Goal: Task Accomplishment & Management: Manage account settings

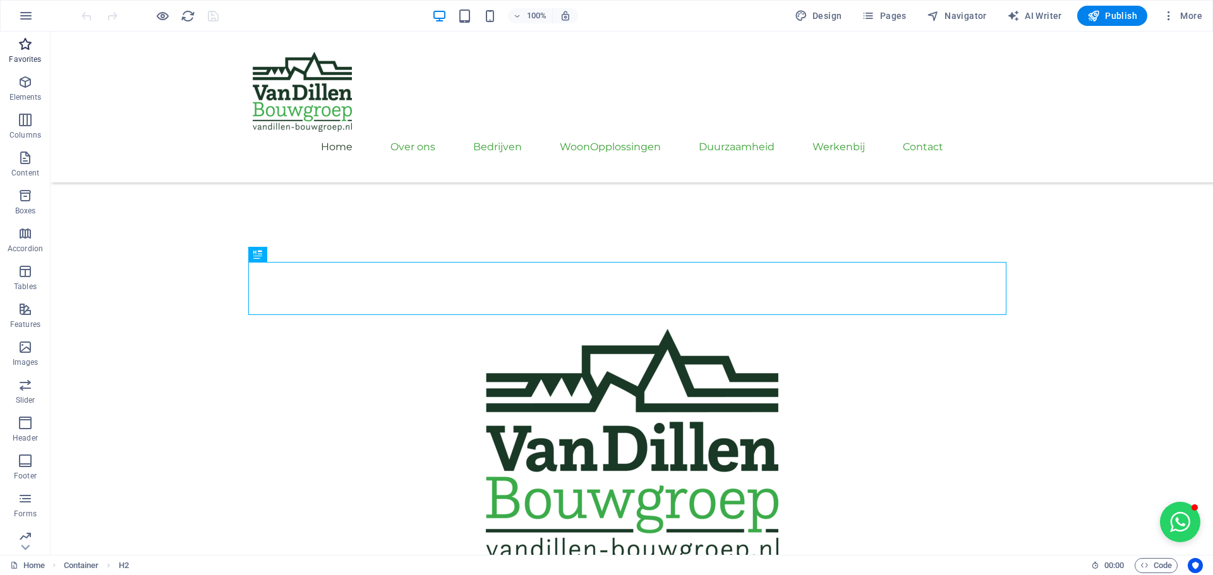
click at [26, 40] on icon "button" at bounding box center [25, 44] width 15 height 15
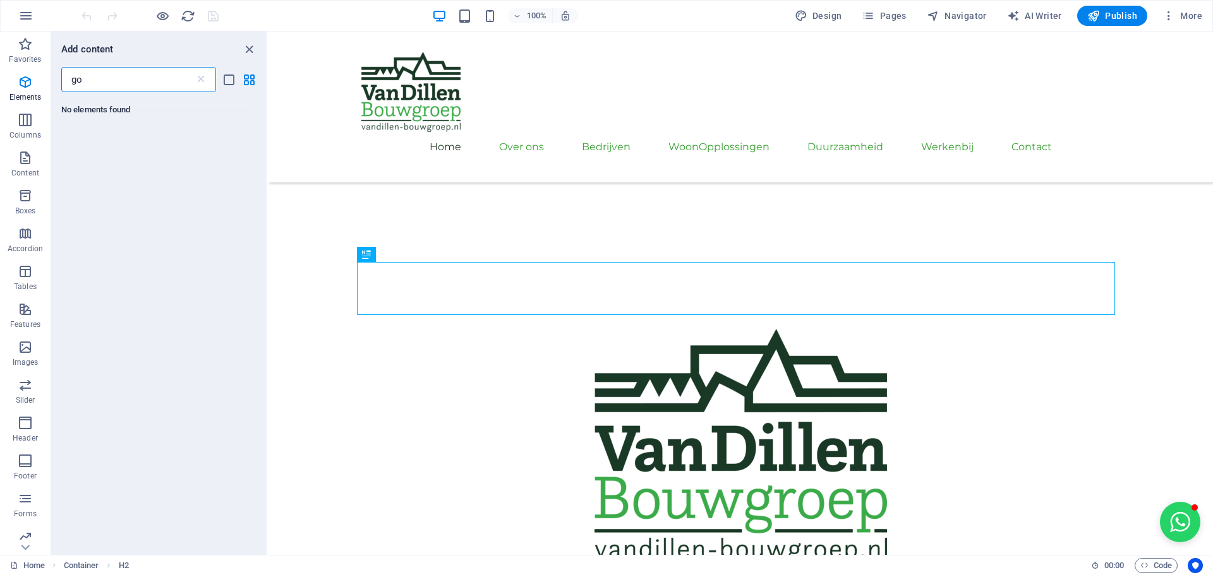
type input "g"
type input "a"
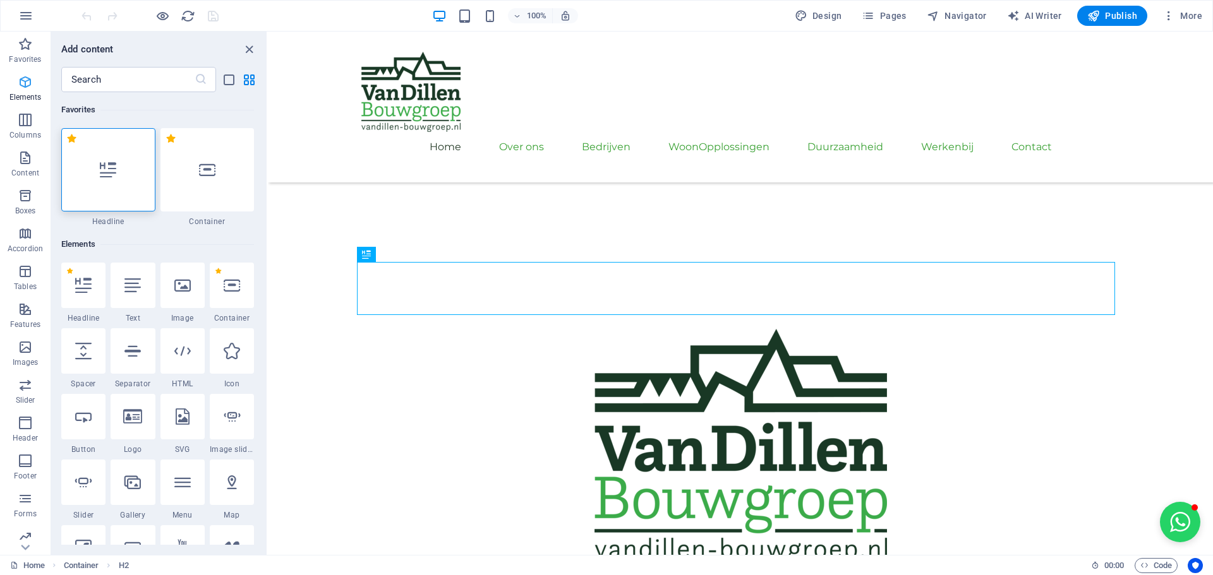
click at [27, 81] on icon "button" at bounding box center [25, 82] width 15 height 15
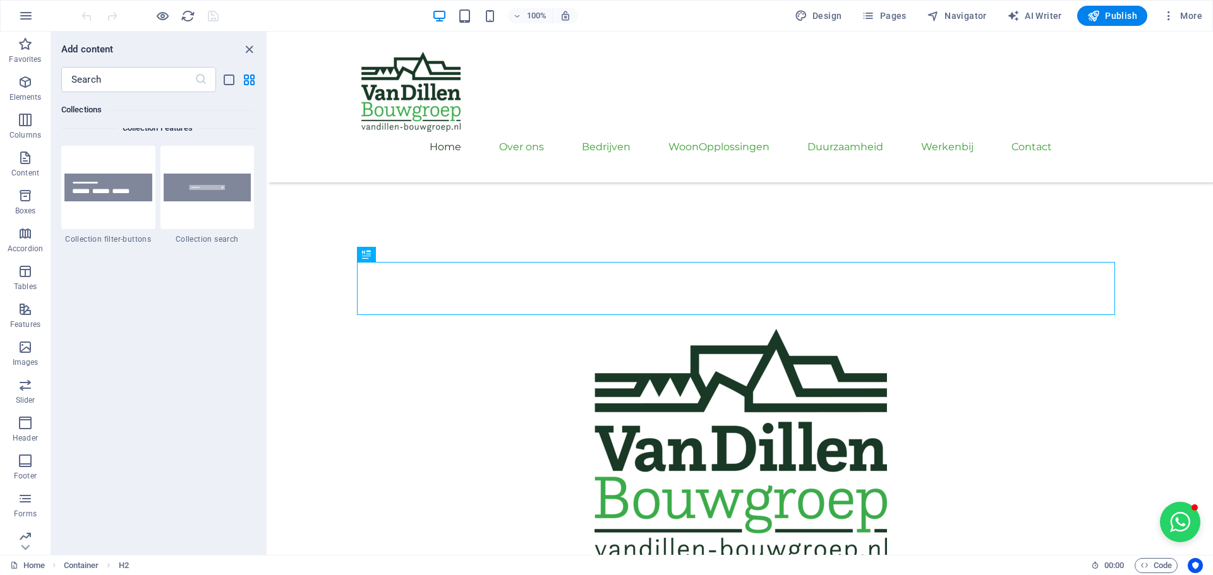
scroll to position [12104, 0]
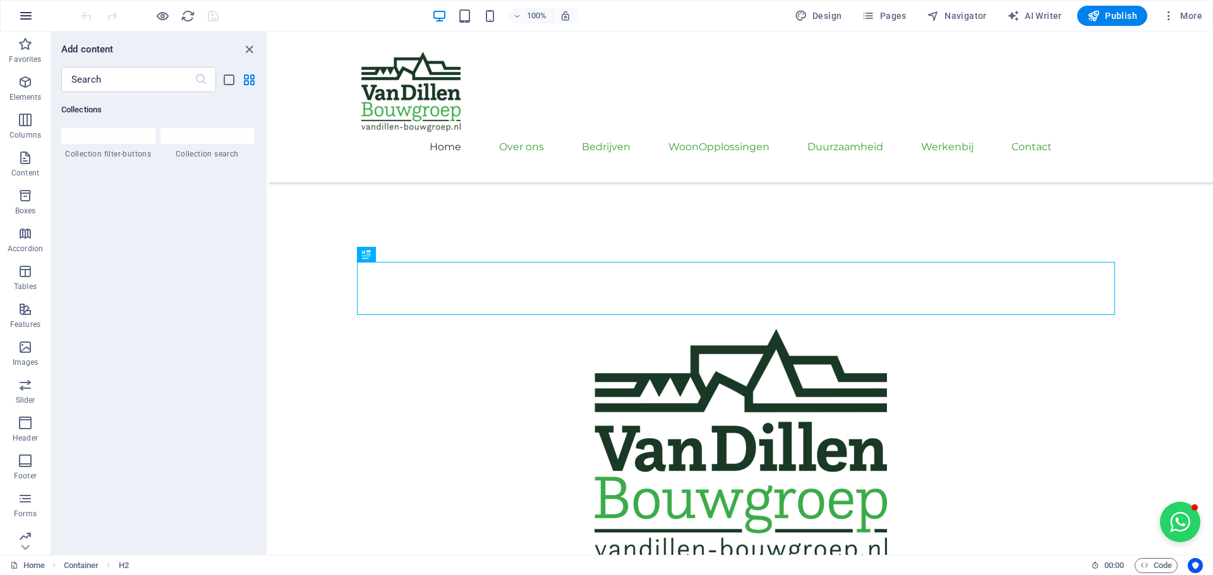
click at [31, 13] on icon "button" at bounding box center [25, 15] width 15 height 15
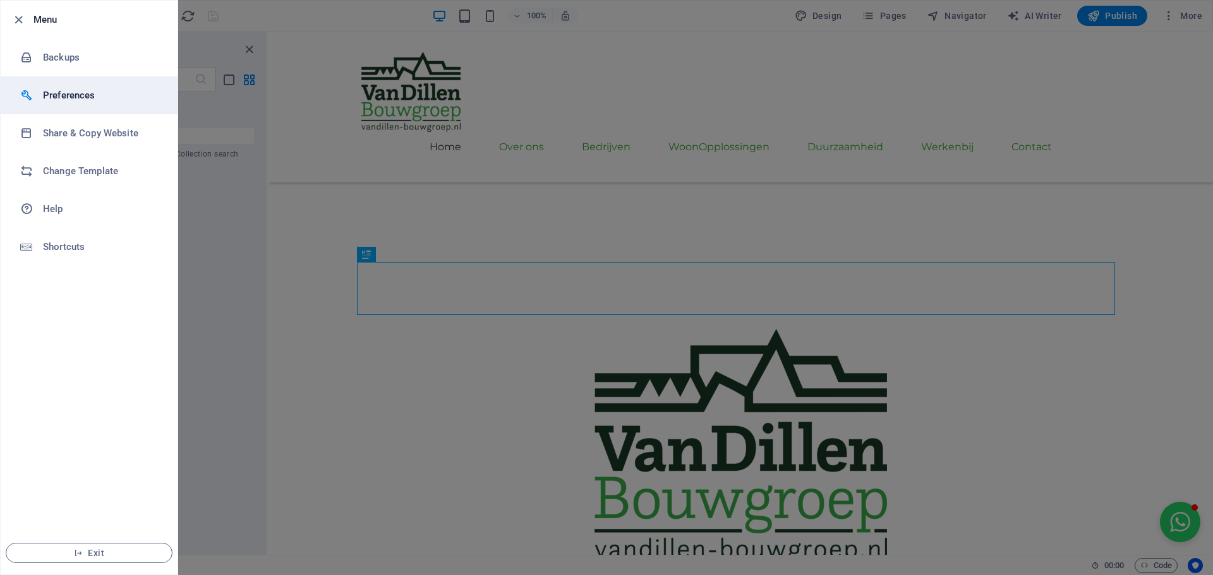
click at [73, 89] on h6 "Preferences" at bounding box center [101, 95] width 117 height 15
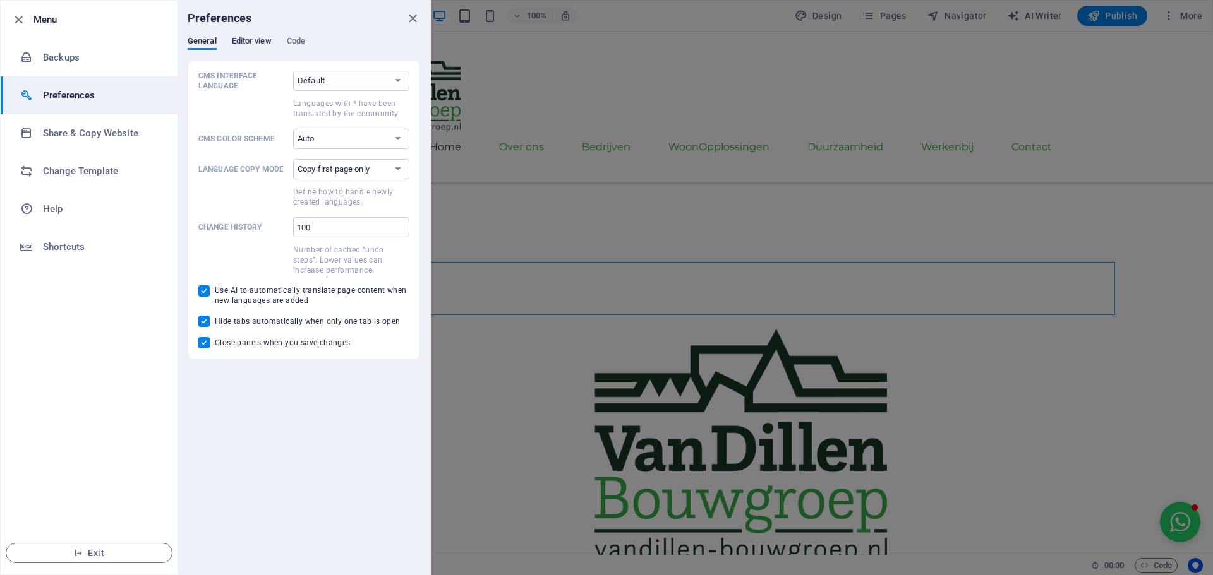
click at [249, 40] on span "Editor view" at bounding box center [252, 42] width 40 height 18
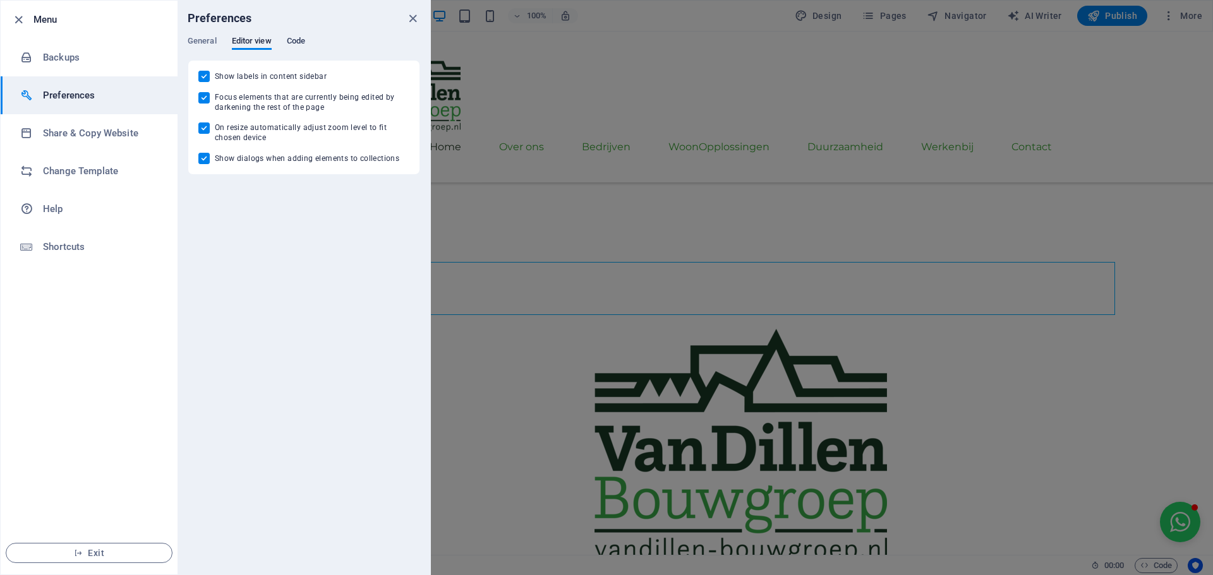
click at [301, 40] on span "Code" at bounding box center [296, 42] width 18 height 18
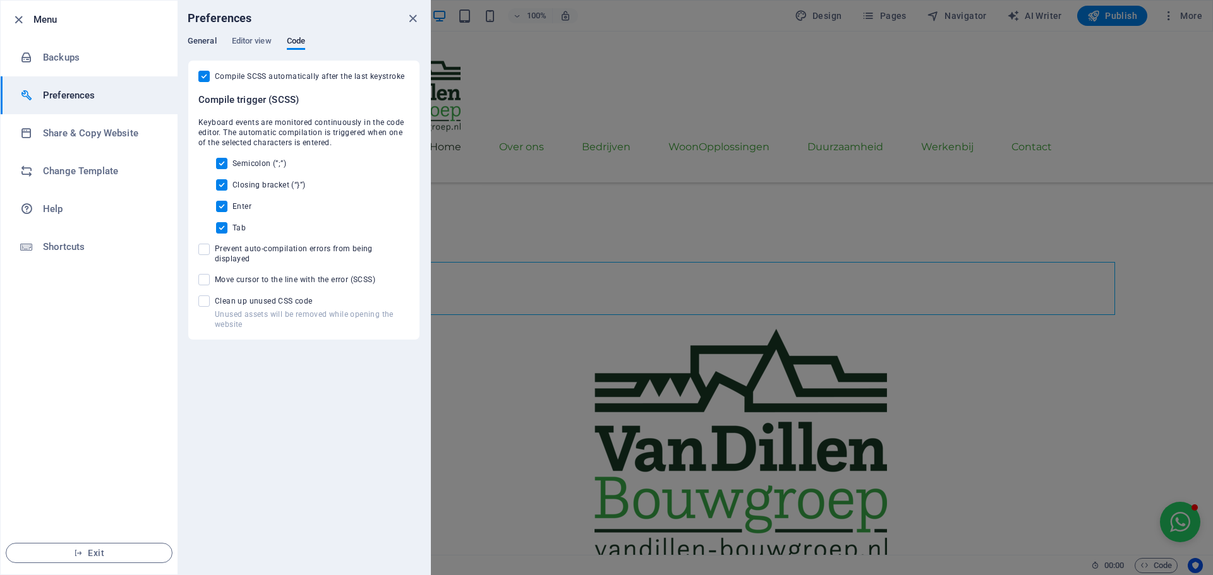
click at [203, 41] on span "General" at bounding box center [202, 42] width 29 height 18
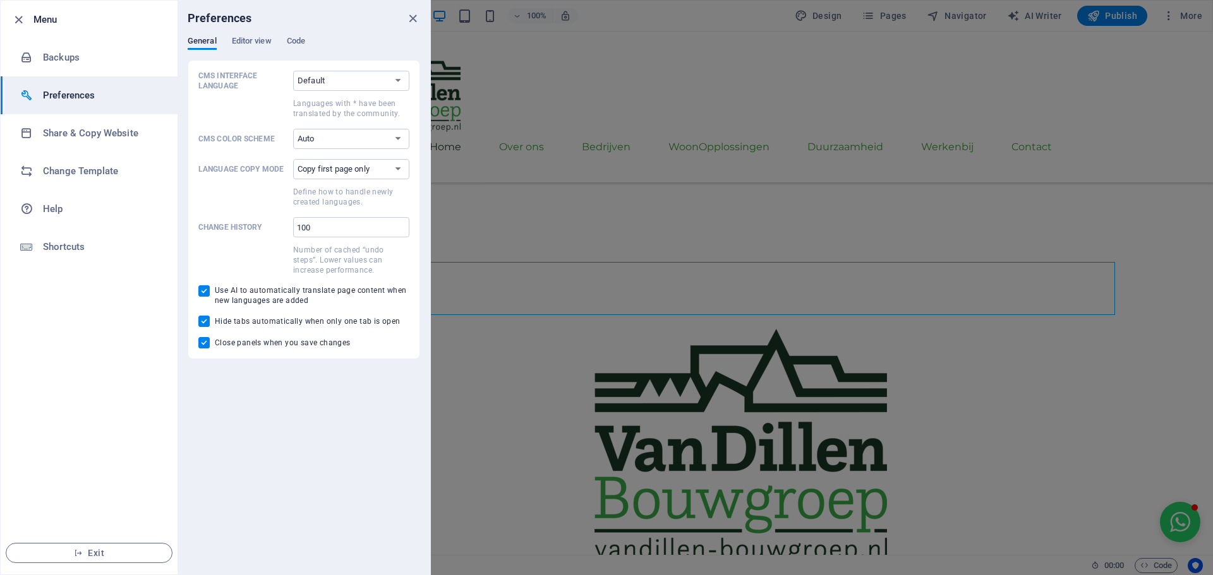
click at [565, 49] on div at bounding box center [606, 287] width 1213 height 575
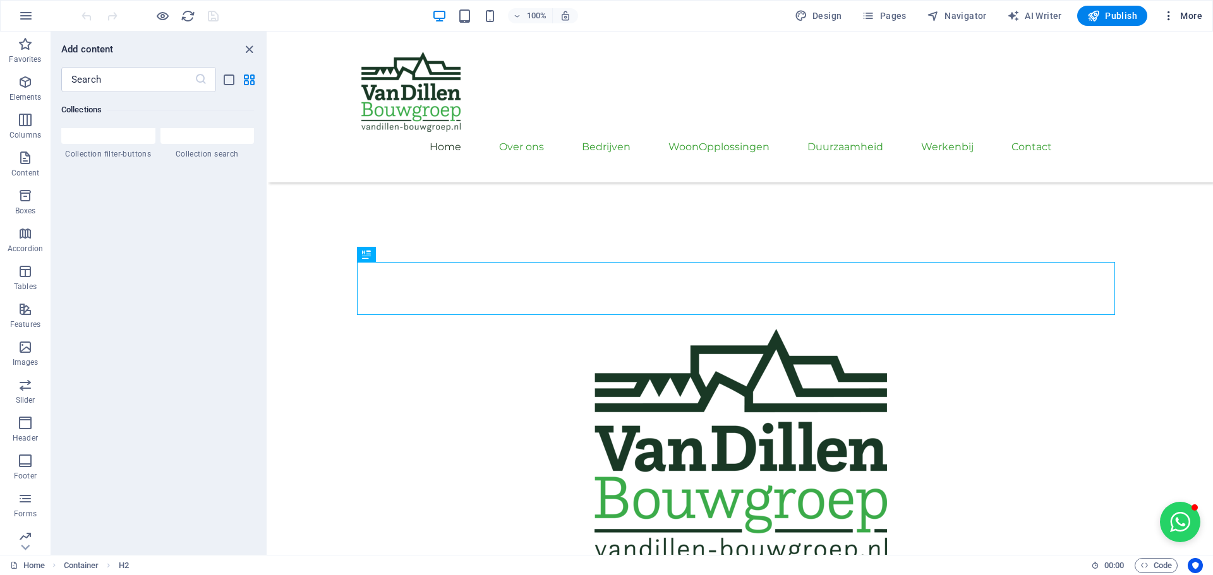
click at [1202, 13] on button "More" at bounding box center [1182, 16] width 50 height 20
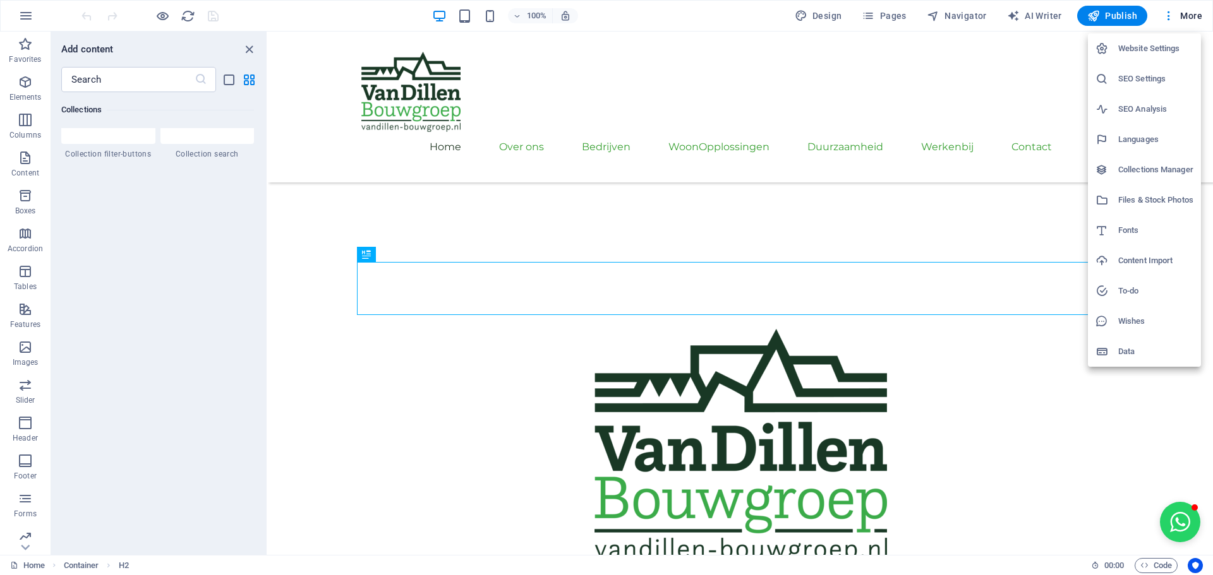
click at [1159, 42] on h6 "Website Settings" at bounding box center [1155, 48] width 75 height 15
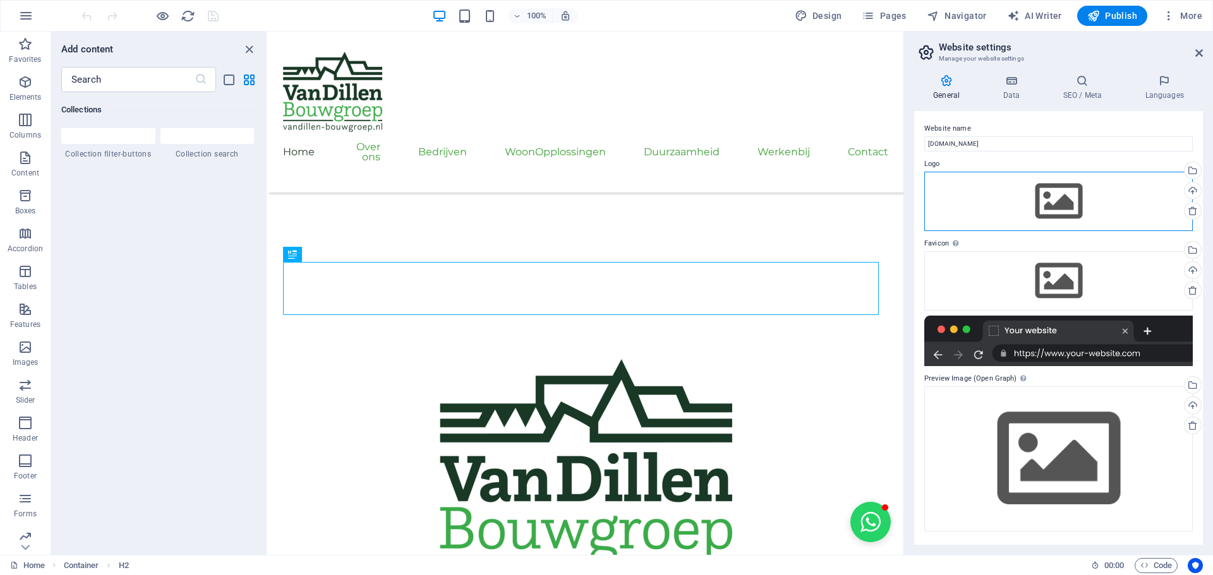
click at [1066, 193] on div "Drag files here, click to choose files or select files from Files or our free s…" at bounding box center [1058, 201] width 268 height 59
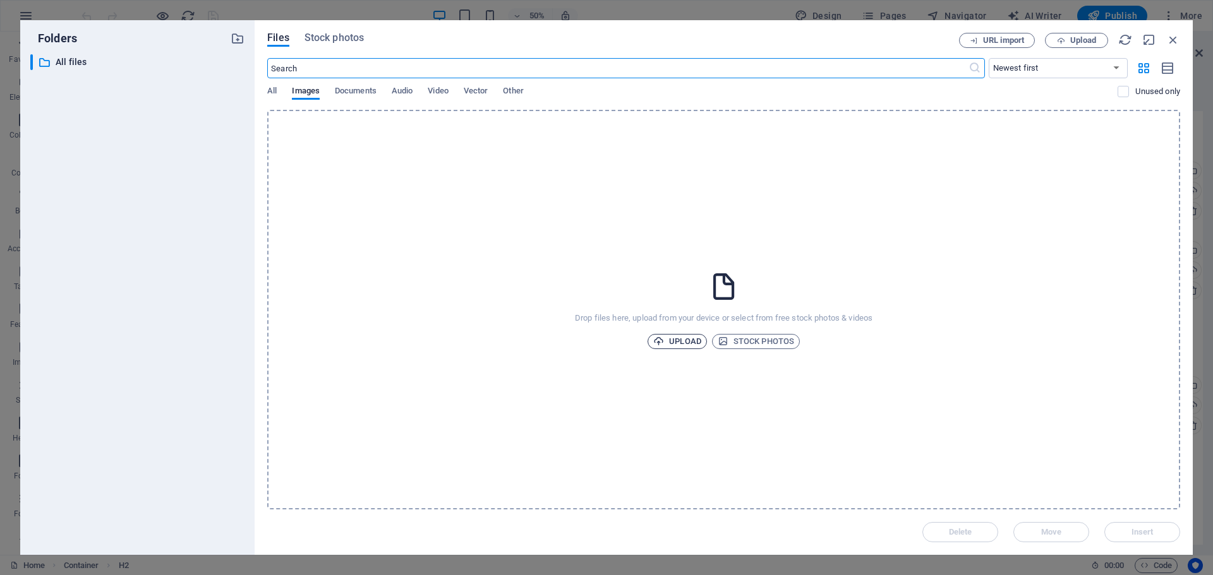
click at [678, 337] on span "Upload" at bounding box center [677, 341] width 48 height 15
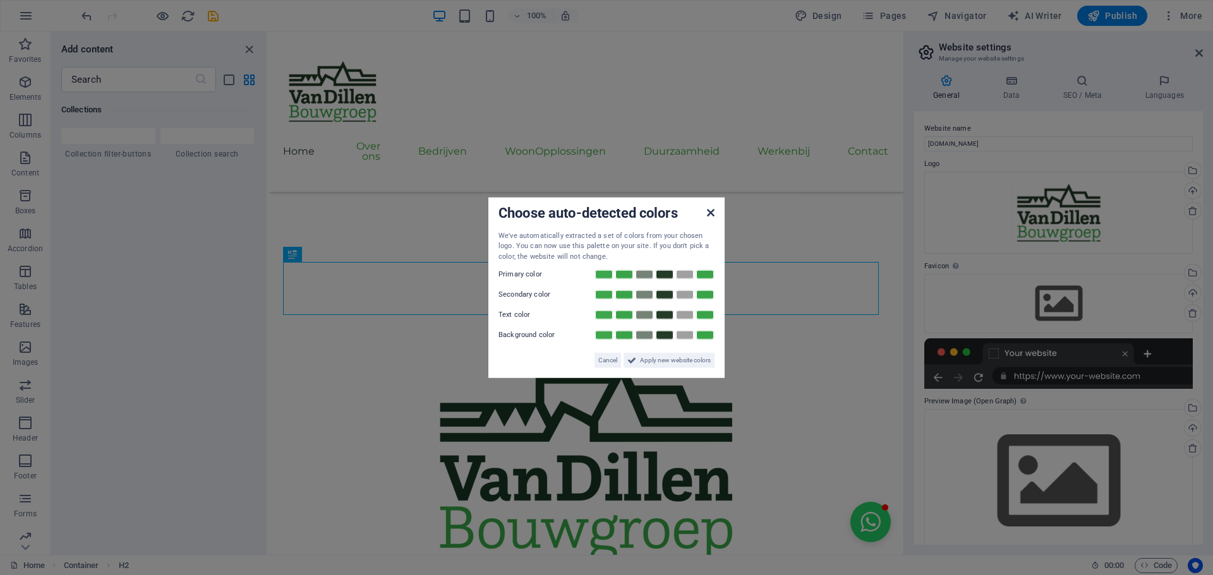
click at [709, 213] on icon at bounding box center [711, 212] width 8 height 10
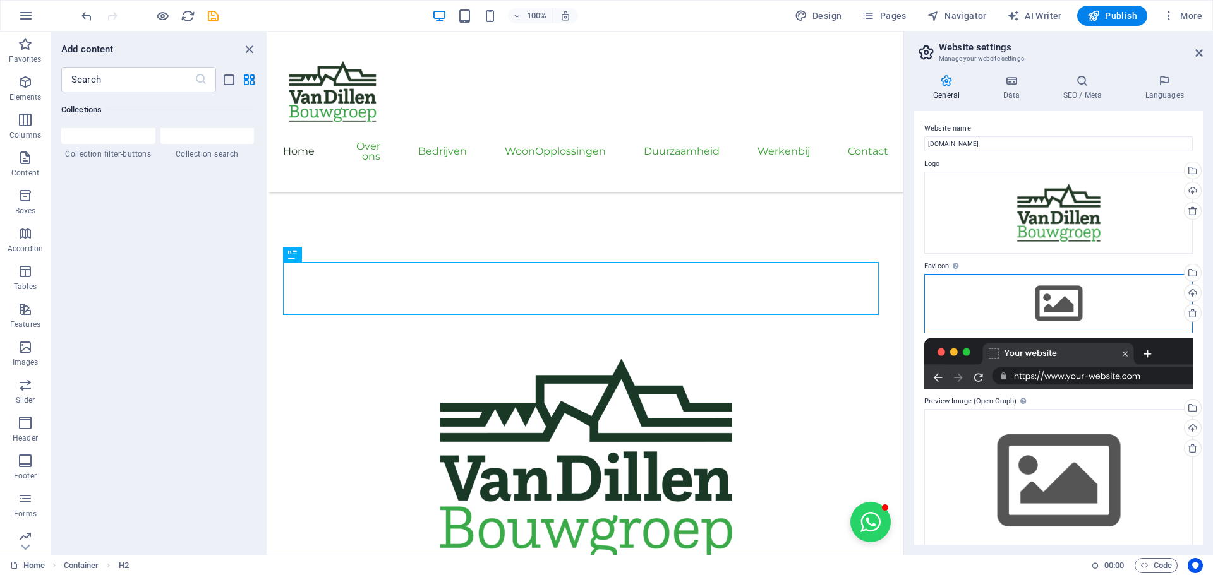
click at [1067, 304] on div "Drag files here, click to choose files or select files from Files or our free s…" at bounding box center [1058, 303] width 268 height 59
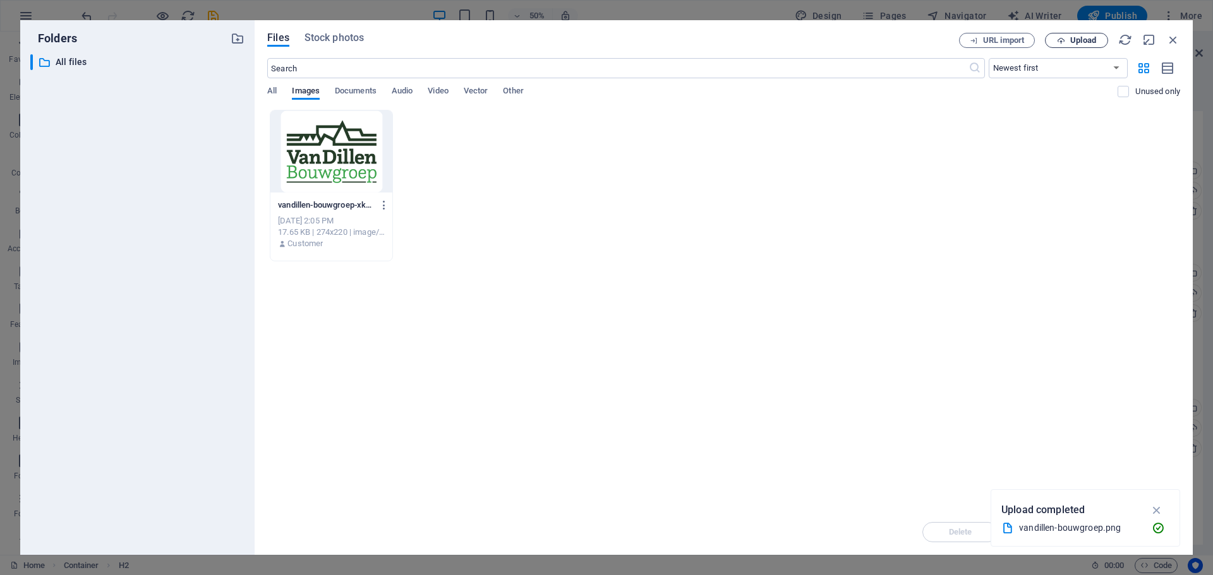
click at [1067, 43] on span "Upload" at bounding box center [1076, 41] width 52 height 8
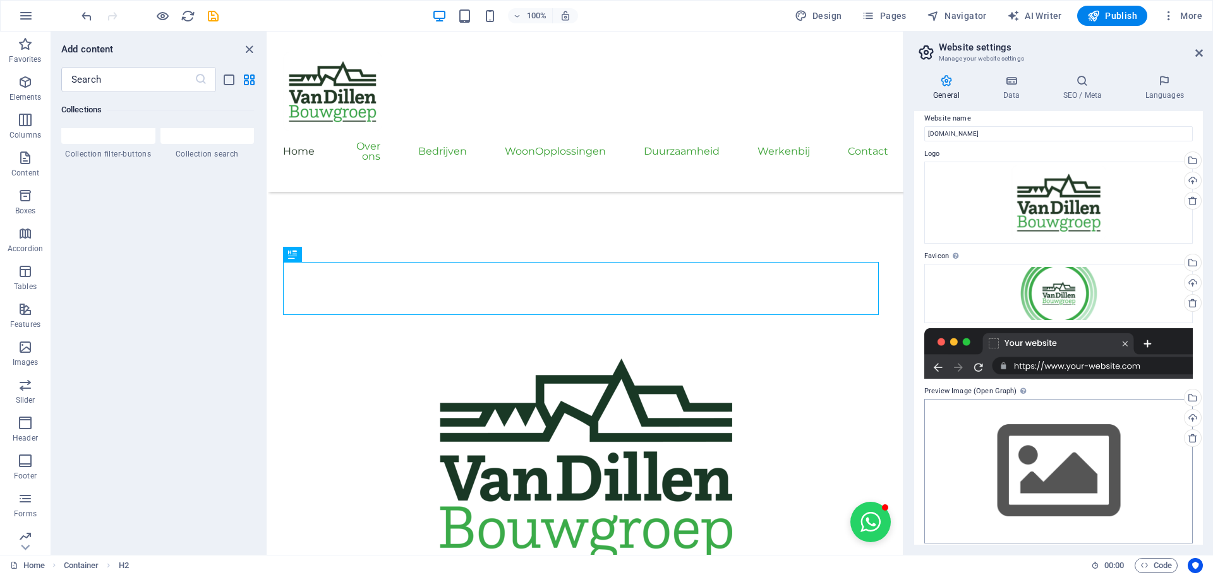
scroll to position [19, 0]
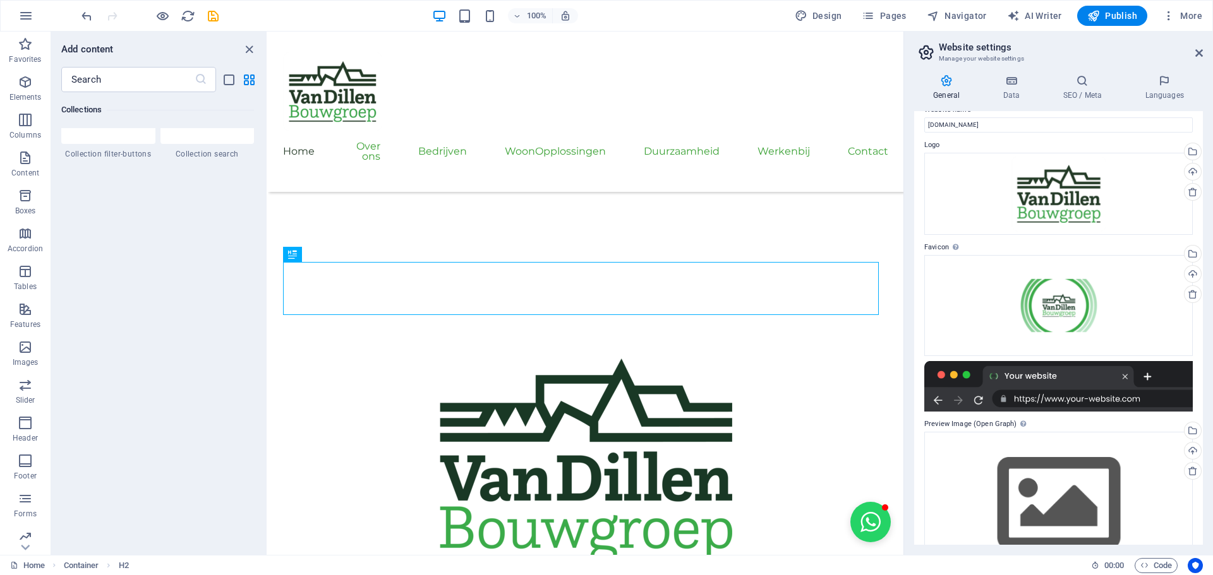
click at [206, 15] on icon "save" at bounding box center [213, 16] width 15 height 15
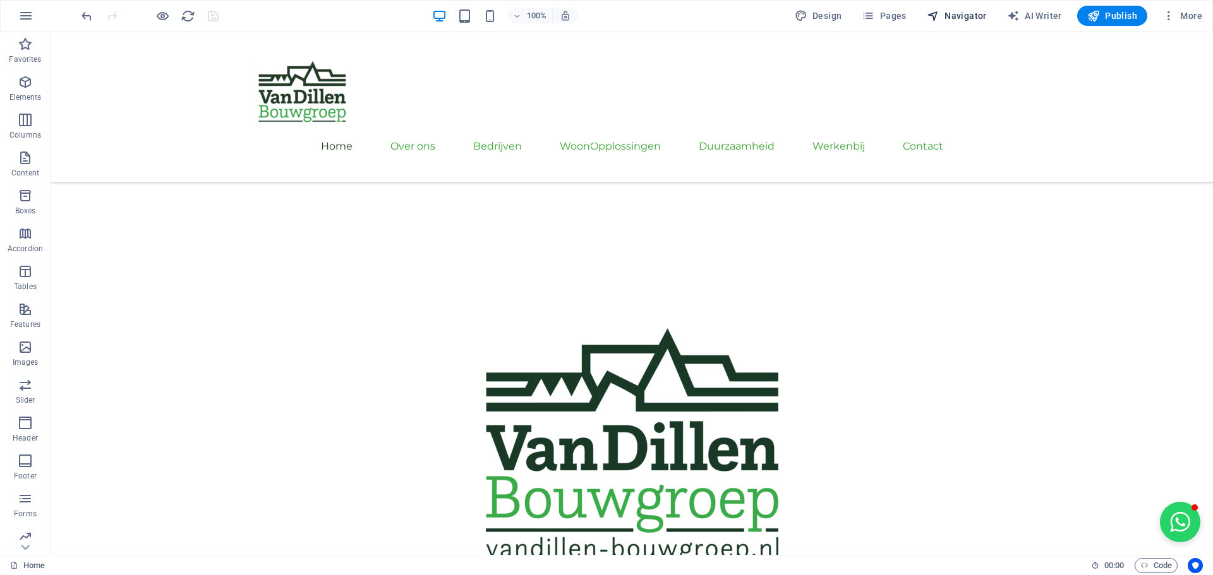
click at [973, 17] on span "Navigator" at bounding box center [957, 15] width 60 height 13
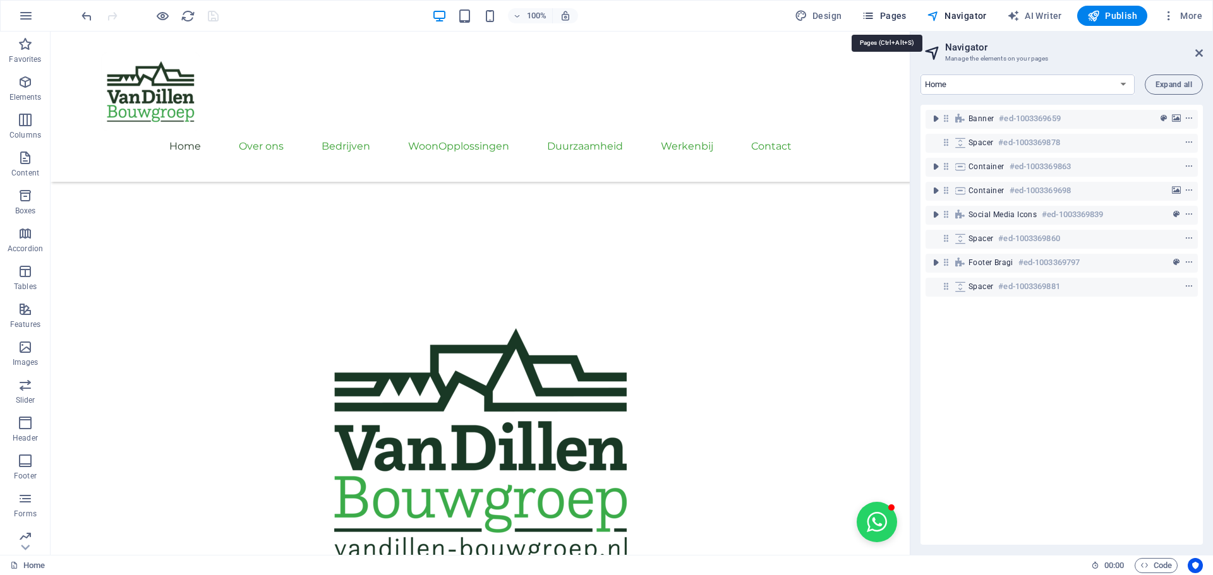
click at [899, 8] on button "Pages" at bounding box center [883, 16] width 54 height 20
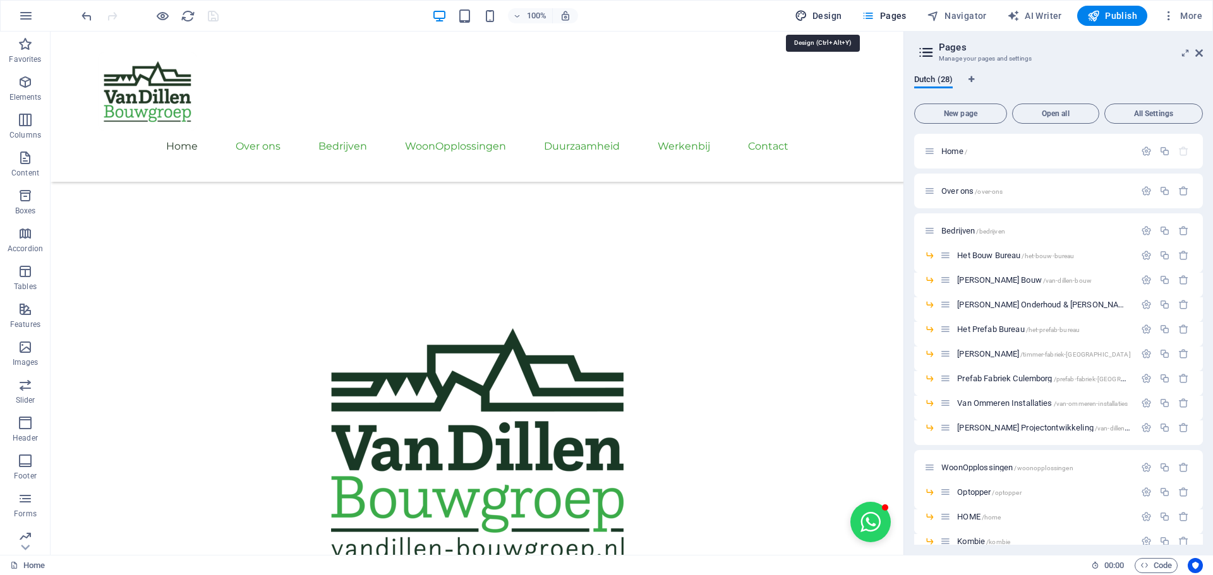
click at [820, 11] on span "Design" at bounding box center [818, 15] width 47 height 13
select select "px"
select select "400"
select select "px"
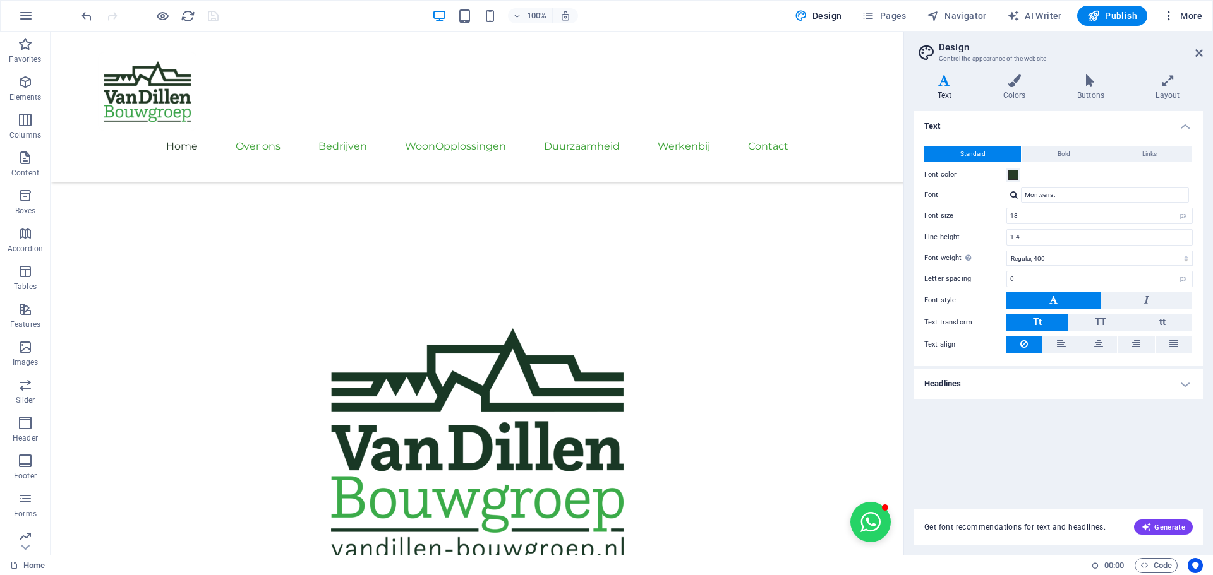
click at [1196, 16] on span "More" at bounding box center [1182, 15] width 40 height 13
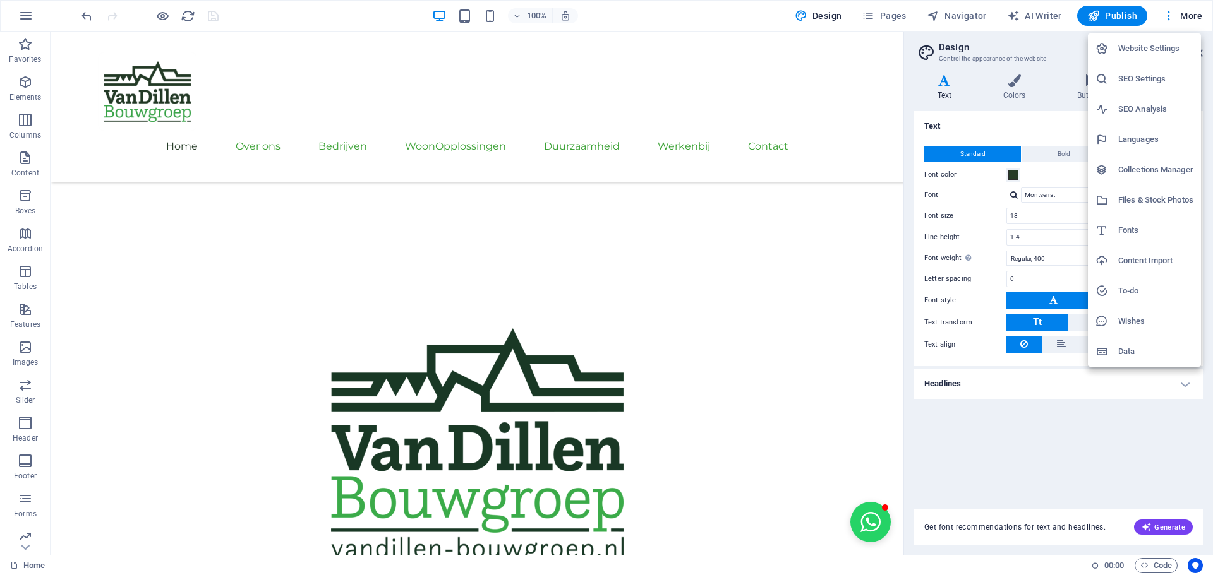
click at [1147, 75] on h6 "SEO Settings" at bounding box center [1155, 78] width 75 height 15
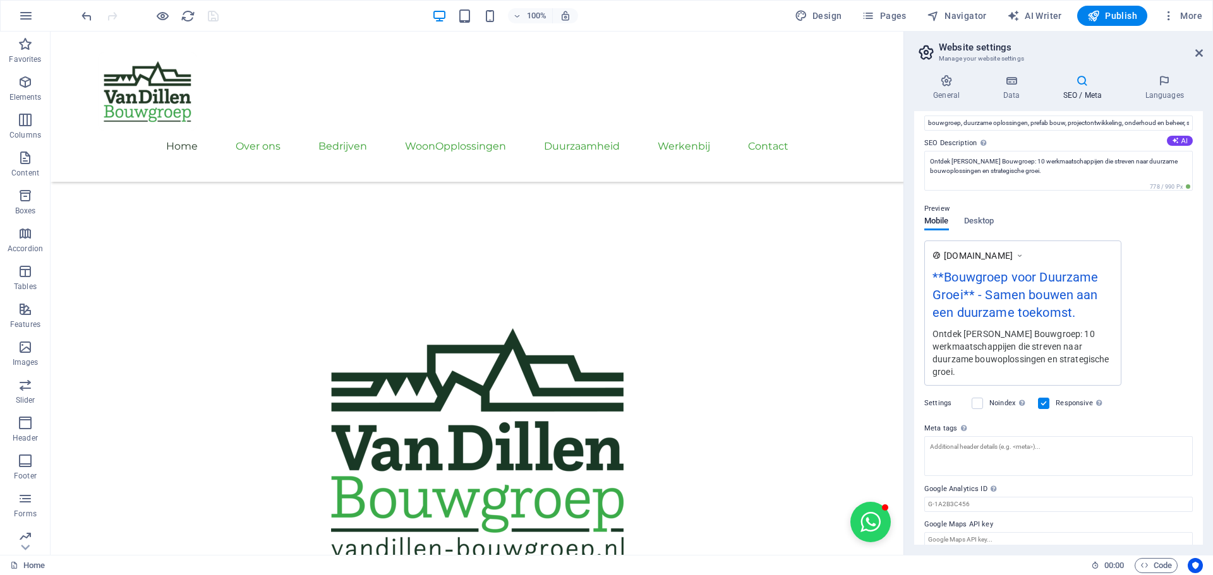
scroll to position [104, 0]
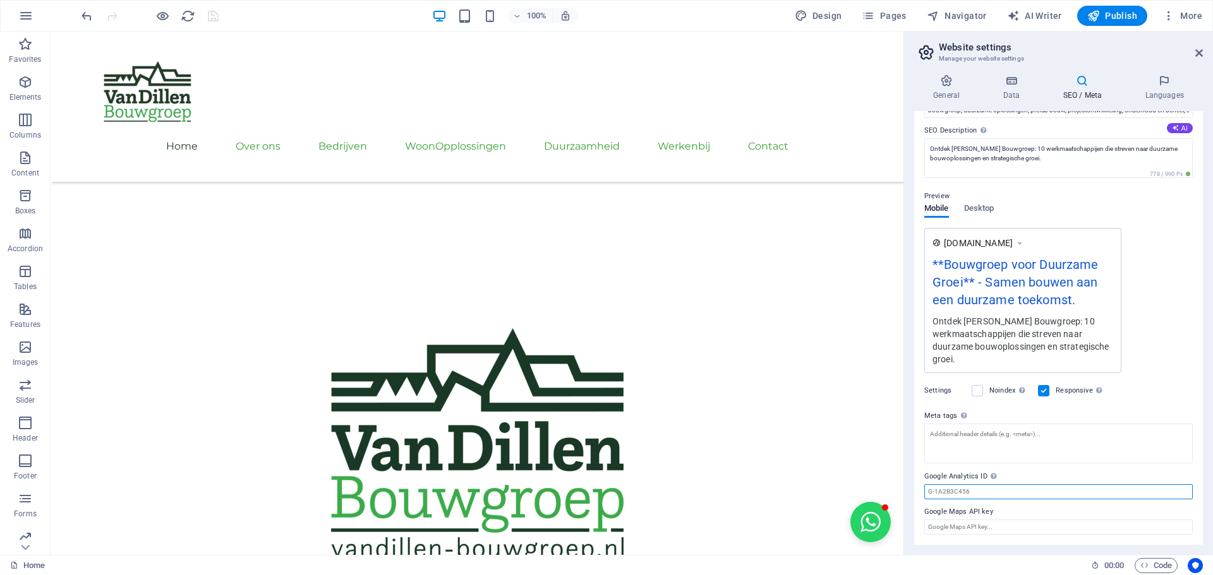
click at [1025, 489] on input "Google Analytics ID Please only add the Google Analytics ID. We automatically i…" at bounding box center [1058, 491] width 268 height 15
paste input "G-CV2BEBJSE2"
type input "G-CV2BEBJSE2"
click at [213, 16] on icon "save" at bounding box center [213, 16] width 15 height 15
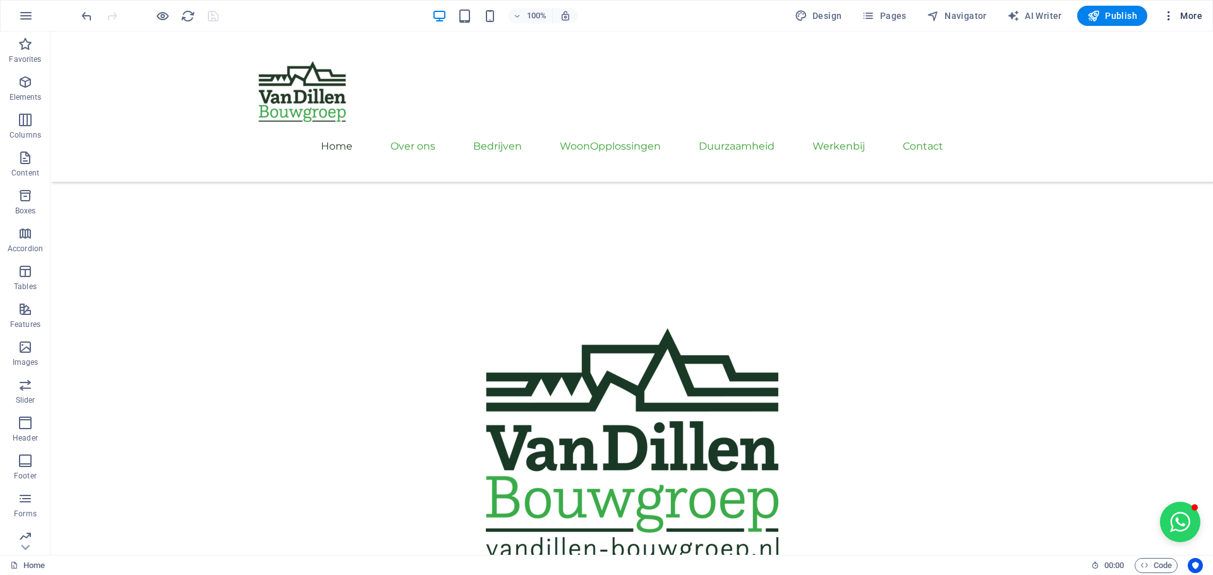
click at [1198, 15] on span "More" at bounding box center [1182, 15] width 40 height 13
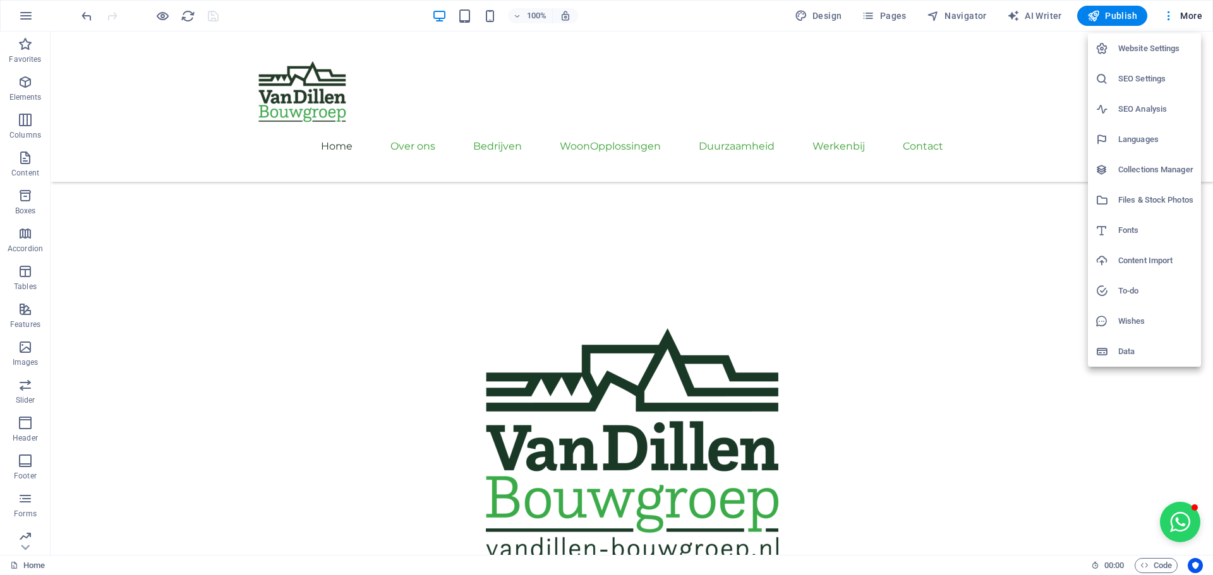
click at [1141, 43] on h6 "Website Settings" at bounding box center [1155, 48] width 75 height 15
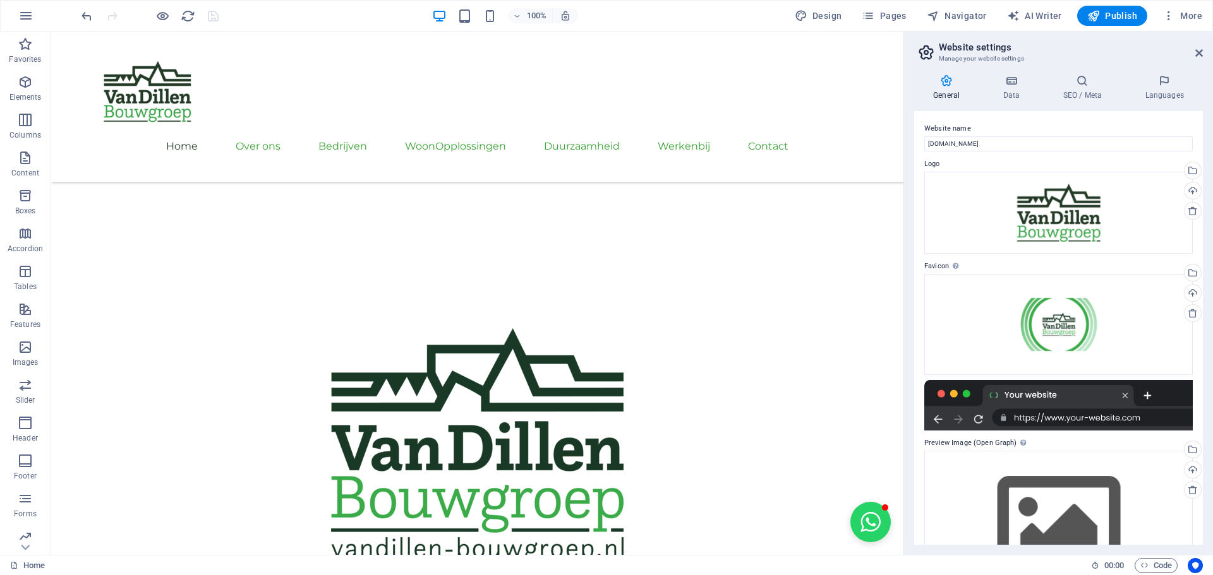
scroll to position [61, 0]
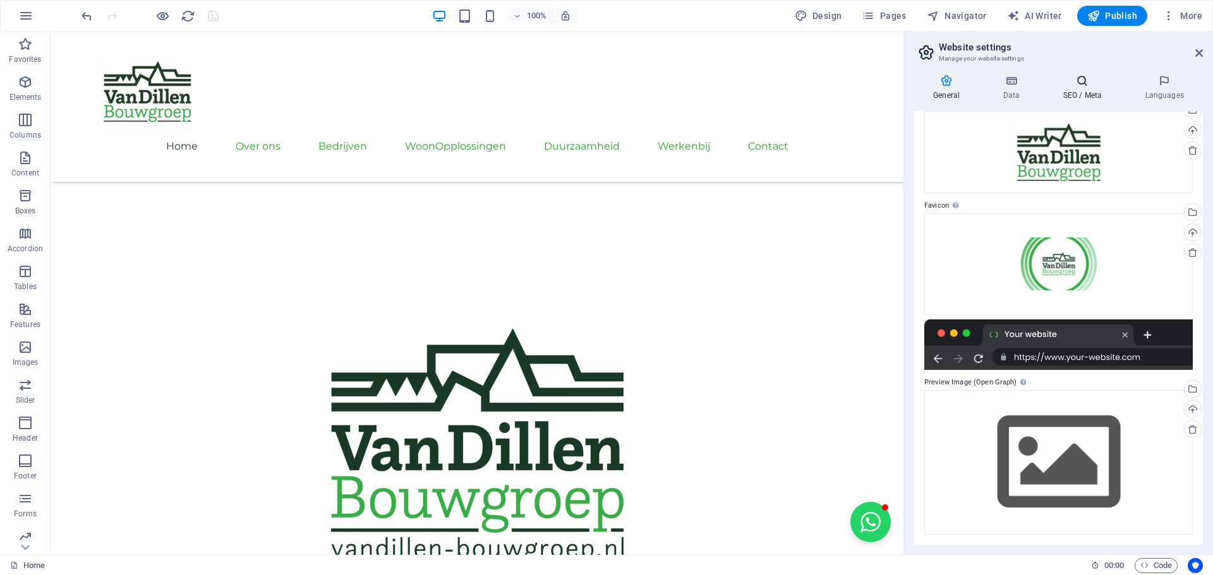
click at [1093, 82] on icon at bounding box center [1081, 81] width 77 height 13
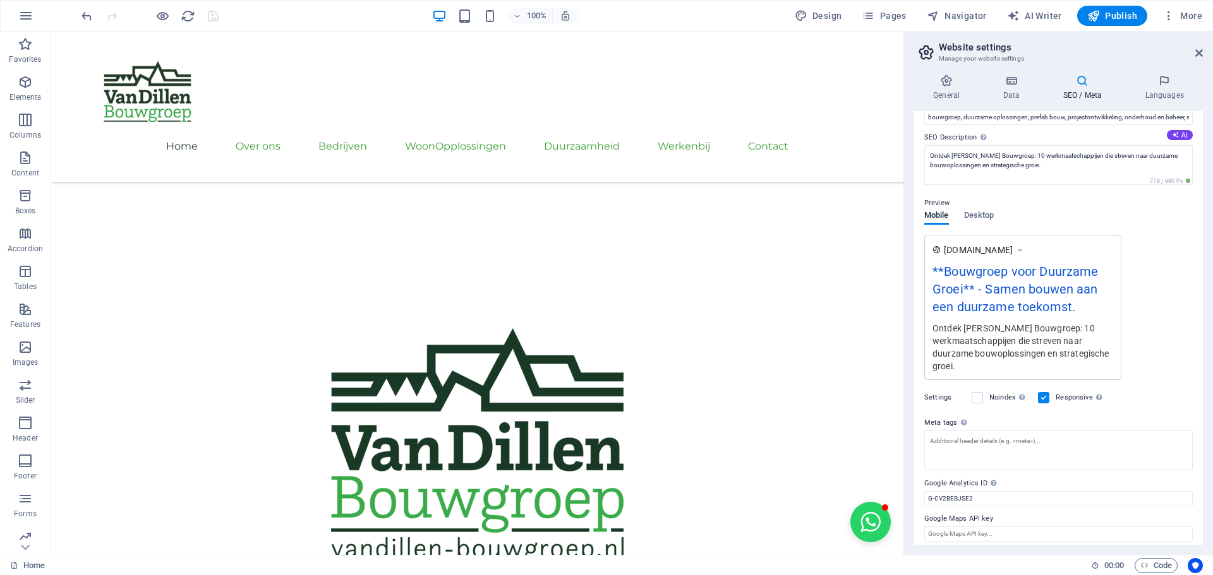
scroll to position [104, 0]
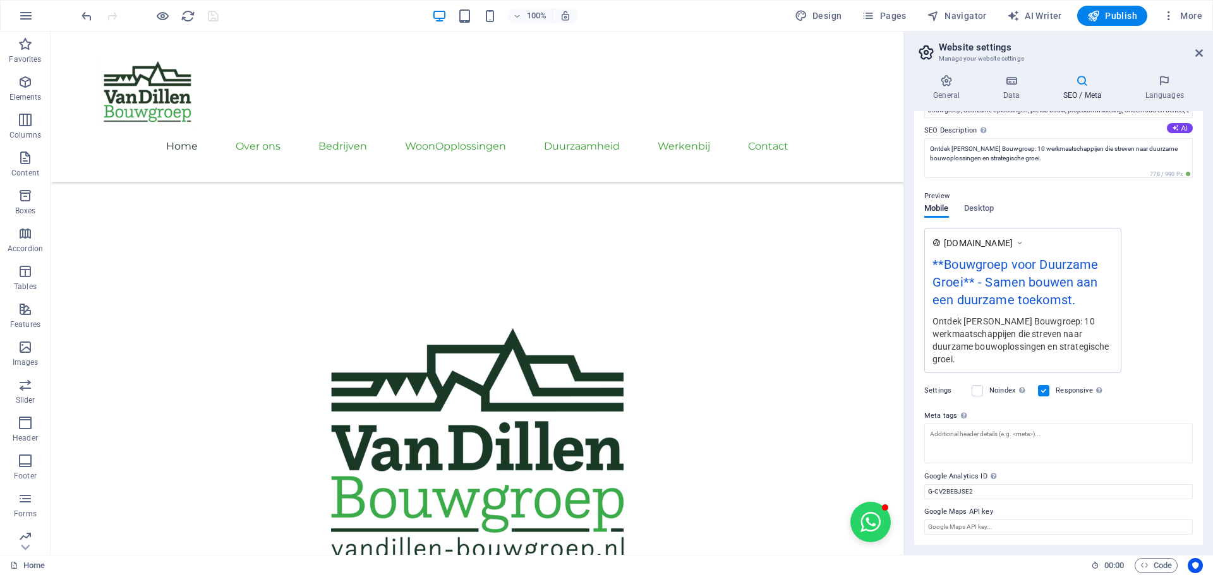
click at [209, 17] on div at bounding box center [149, 16] width 141 height 20
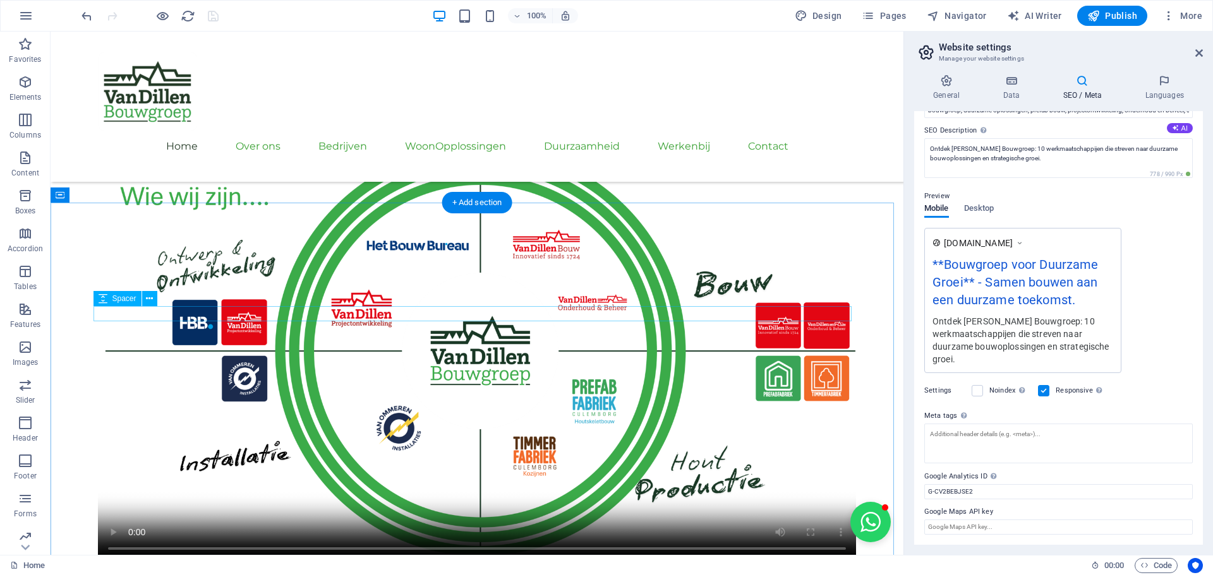
scroll to position [1317, 0]
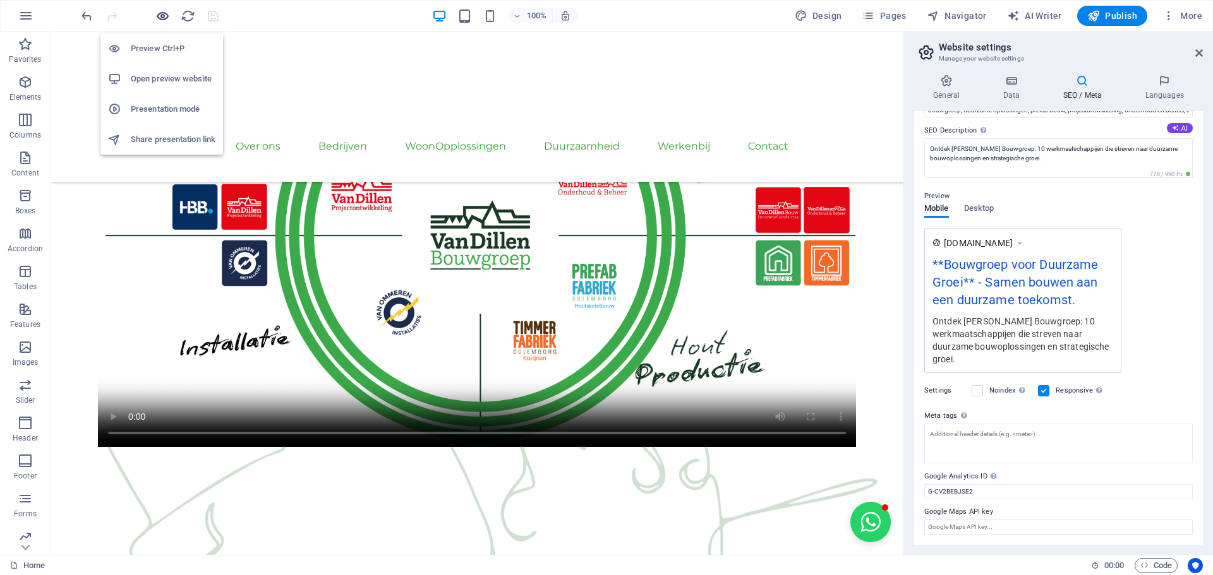
click at [160, 12] on icon "button" at bounding box center [162, 16] width 15 height 15
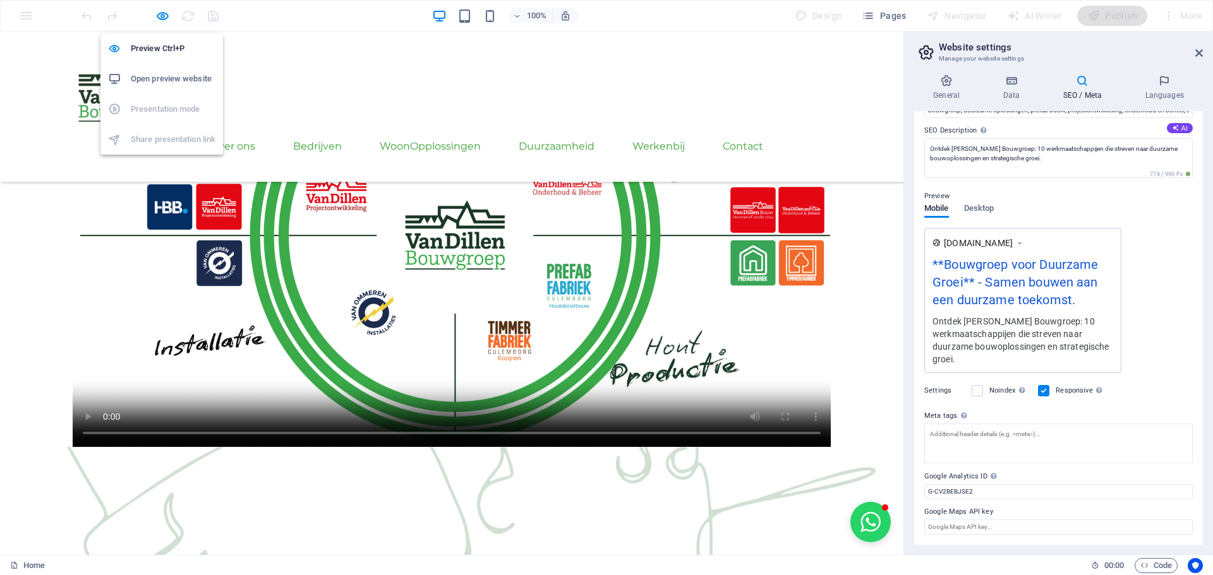
click at [159, 78] on h6 "Open preview website" at bounding box center [173, 78] width 85 height 15
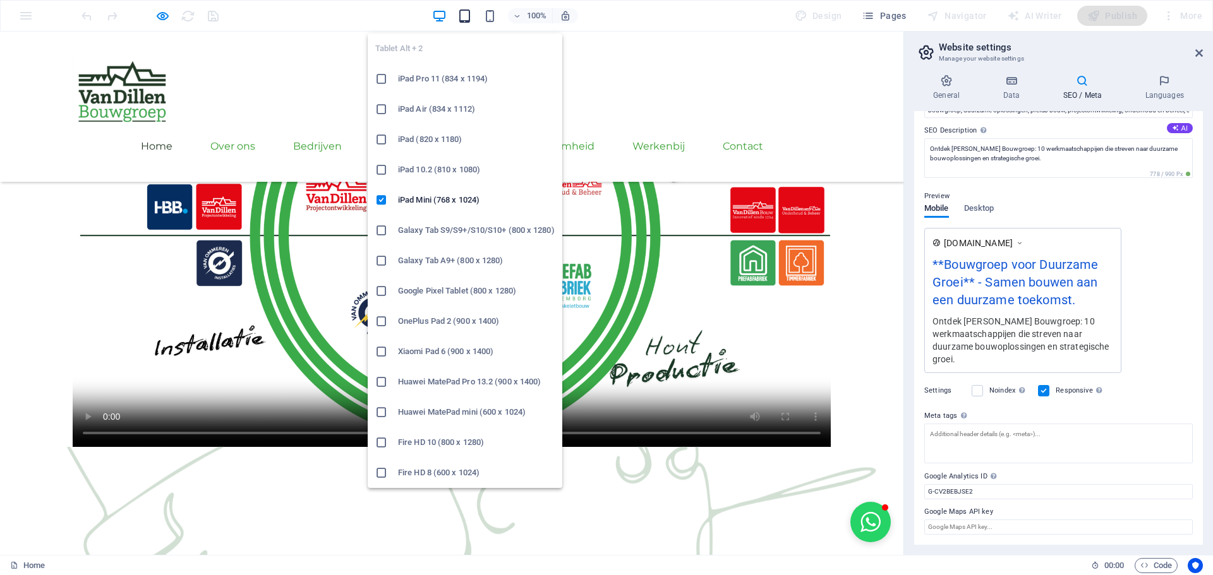
click at [461, 15] on icon "button" at bounding box center [464, 16] width 15 height 15
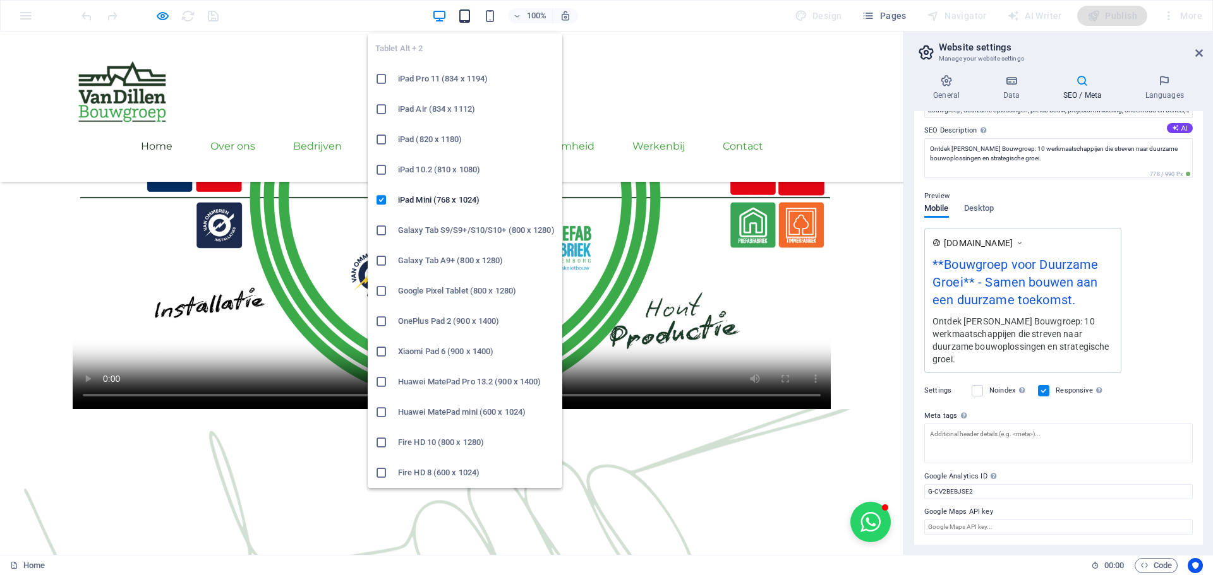
scroll to position [1307, 0]
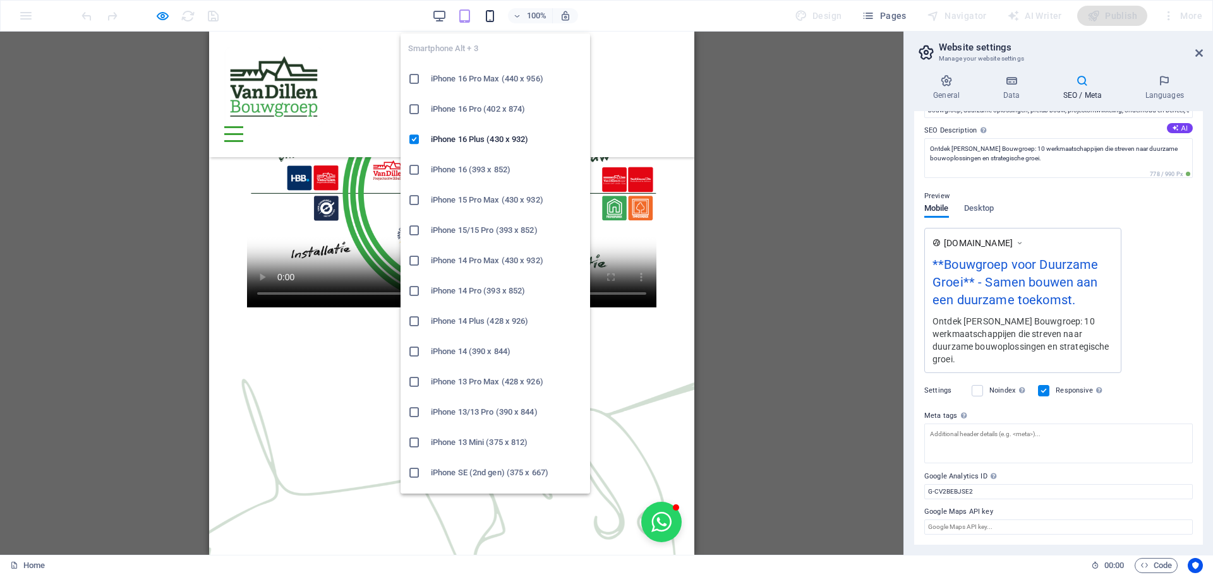
click at [495, 16] on icon "button" at bounding box center [490, 16] width 15 height 15
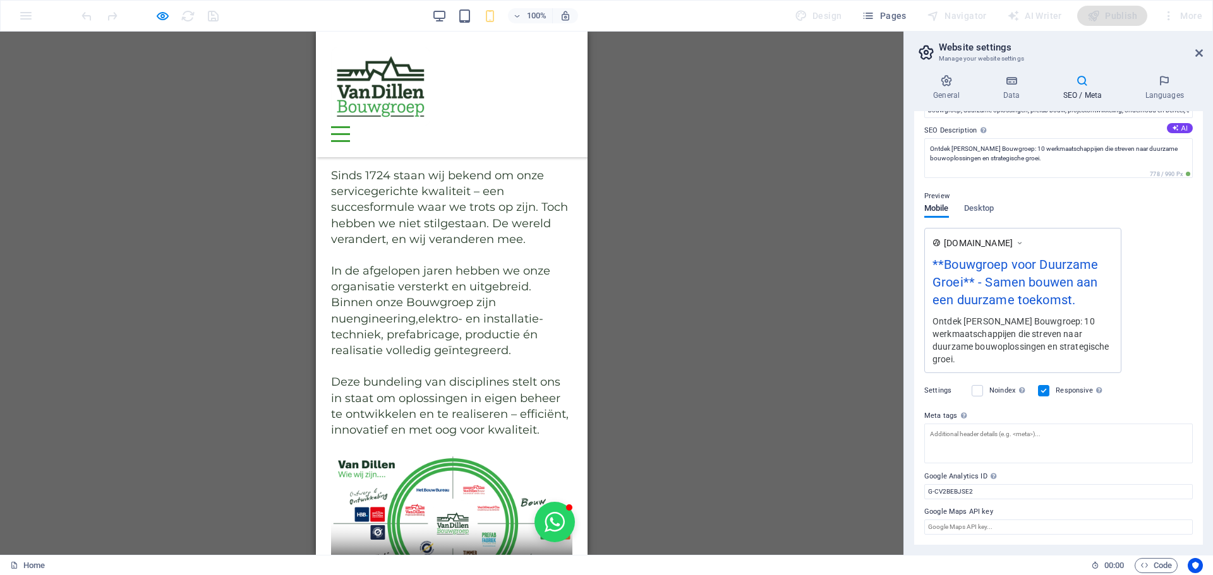
scroll to position [801, 0]
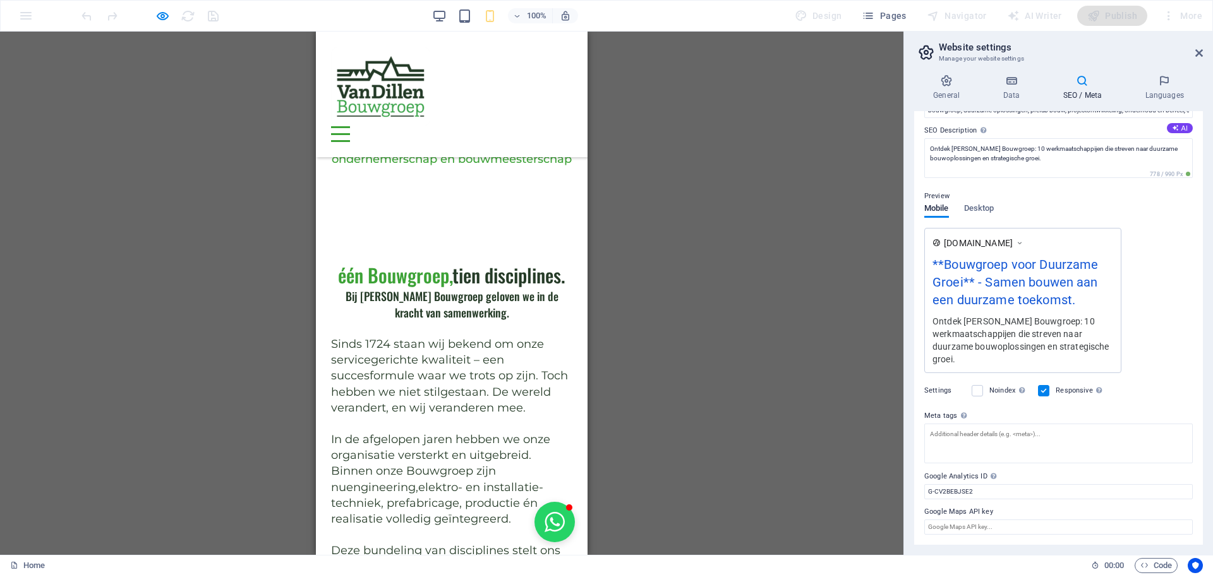
click at [350, 126] on div at bounding box center [340, 134] width 19 height 16
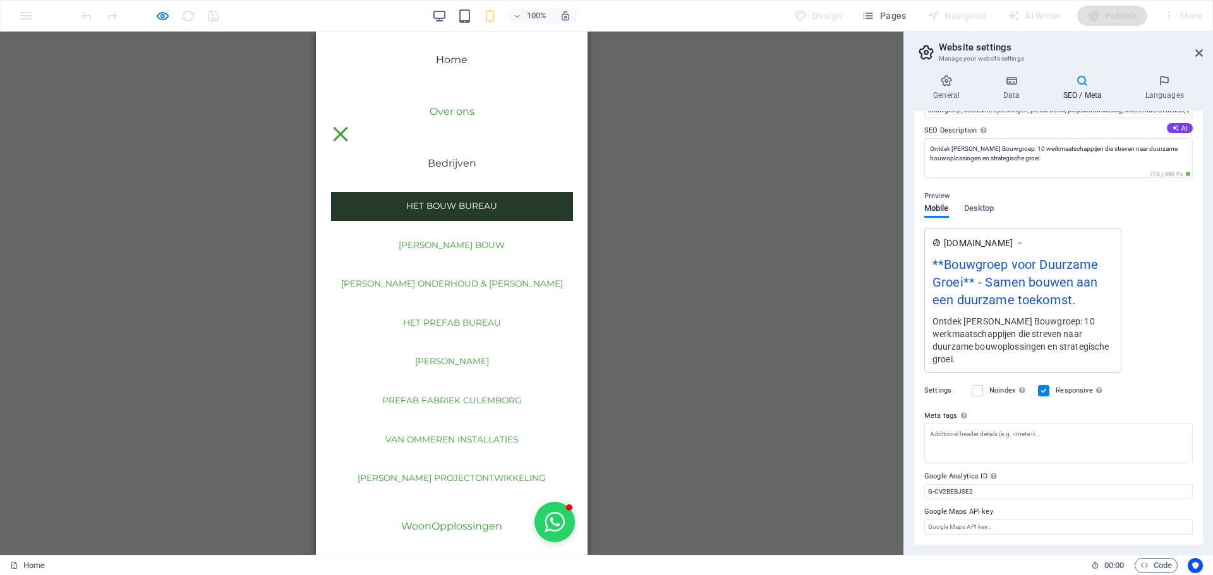
click at [448, 201] on link "Het Bouw Bureau" at bounding box center [452, 206] width 242 height 29
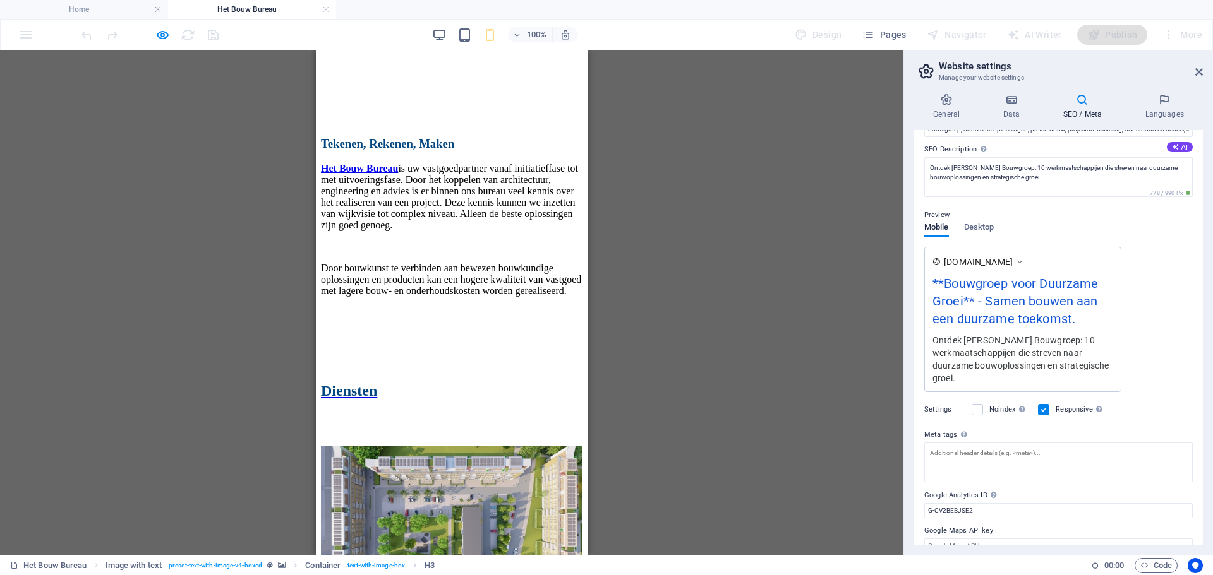
scroll to position [1200, 0]
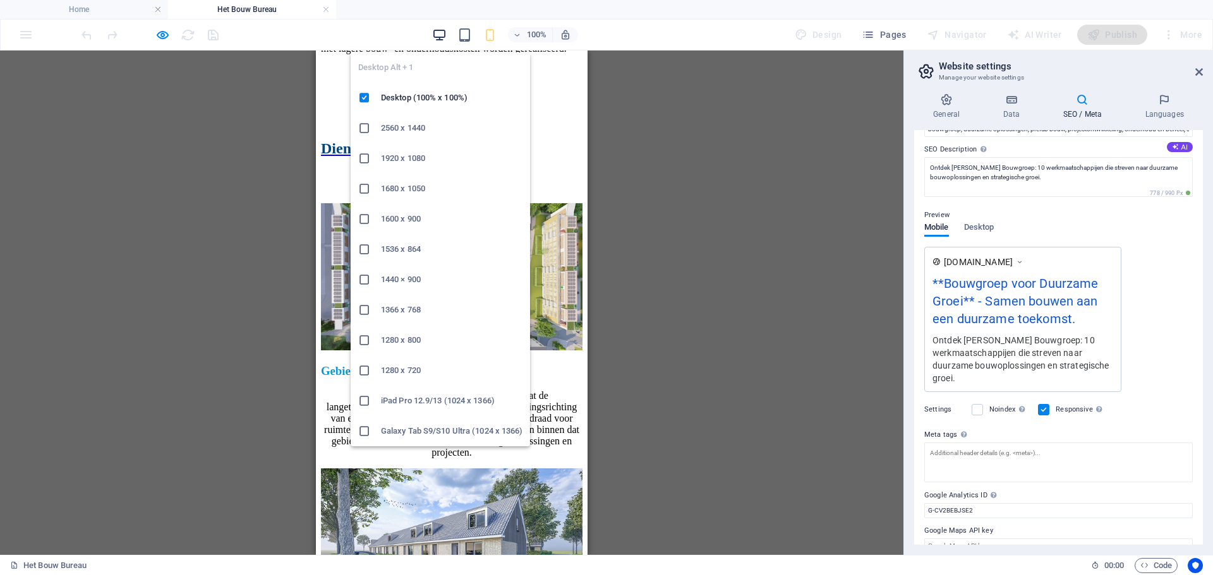
click at [440, 37] on icon "button" at bounding box center [439, 35] width 15 height 15
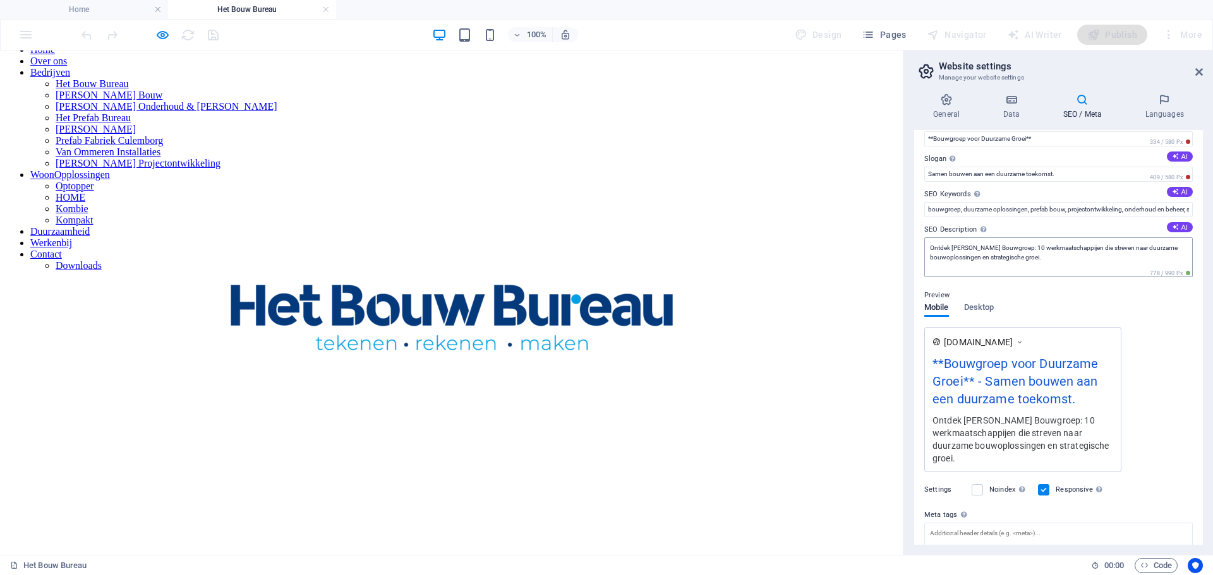
scroll to position [0, 0]
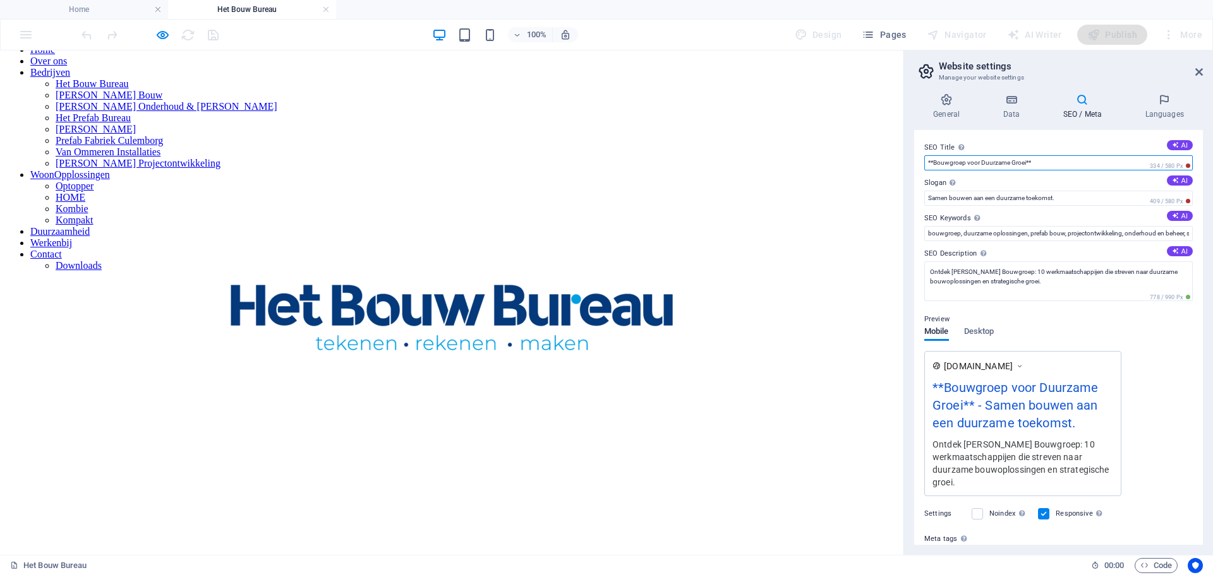
click at [932, 166] on input "**Bouwgroep voor Duurzame Groei**" at bounding box center [1058, 162] width 268 height 15
click at [1031, 169] on input "Bouwgroep voor Duurzame Groei**" at bounding box center [1058, 162] width 268 height 15
type input "Bouwgroep voor Duurzame Groei"
click at [219, 37] on div at bounding box center [149, 35] width 141 height 20
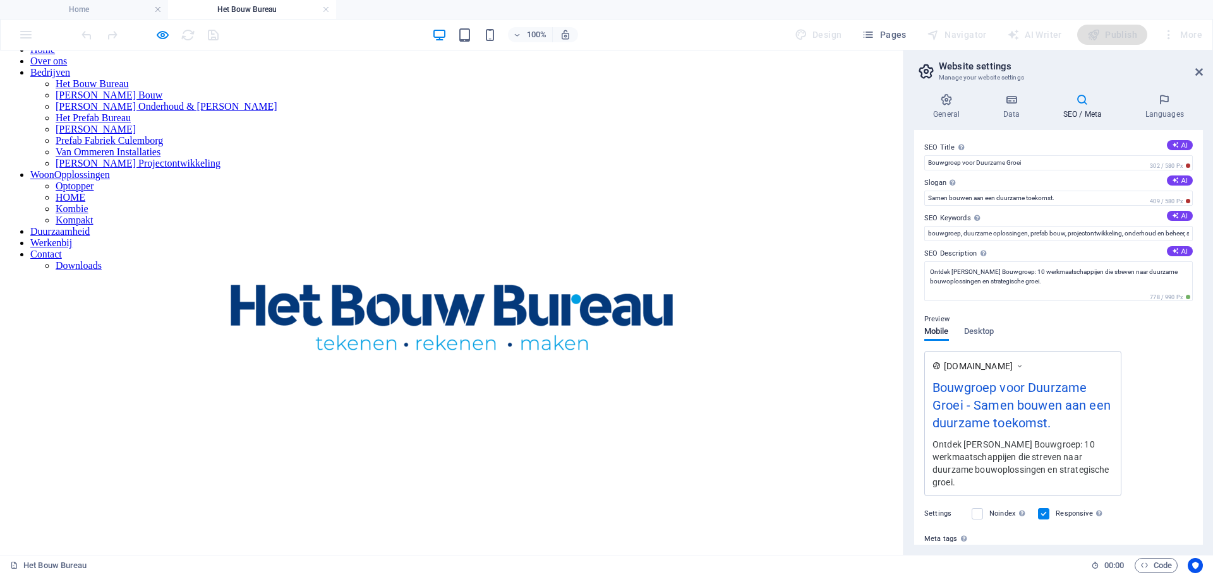
click at [1141, 456] on div "[DOMAIN_NAME] Bouwgroep voor Duurzame Groei - Samen bouwen aan een duurzame toe…" at bounding box center [1058, 423] width 268 height 145
